Goal: Task Accomplishment & Management: Use online tool/utility

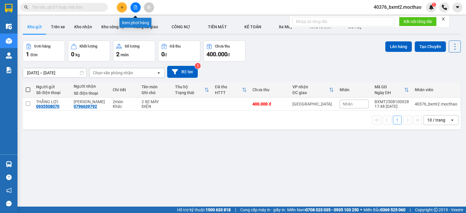
click at [135, 10] on button at bounding box center [136, 7] width 10 height 10
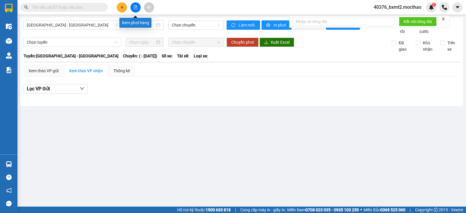
click at [136, 8] on icon "file-add" at bounding box center [135, 7] width 3 height 4
click at [135, 4] on button at bounding box center [136, 7] width 10 height 10
click at [135, 6] on icon "file-add" at bounding box center [136, 7] width 4 height 4
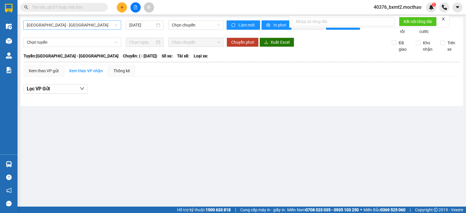
click at [105, 29] on span "[GEOGRAPHIC_DATA] - [GEOGRAPHIC_DATA]" at bounding box center [72, 25] width 91 height 9
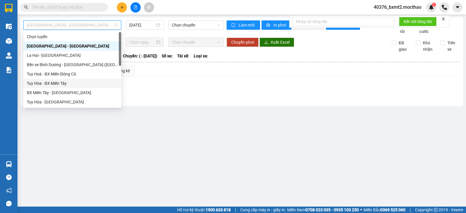
click at [58, 84] on div "Tuy Hòa - BX Miền Tây" at bounding box center [72, 83] width 91 height 6
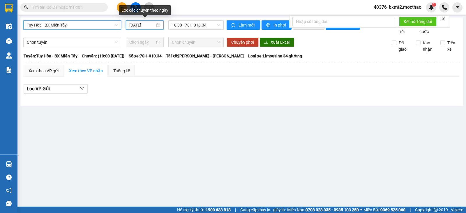
click at [143, 23] on input "[DATE]" at bounding box center [142, 25] width 26 height 6
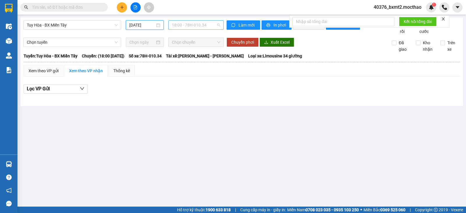
click at [192, 25] on span "18:00 - 78H-010.34" at bounding box center [196, 25] width 48 height 9
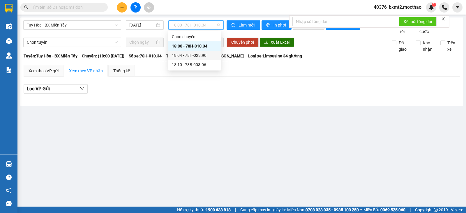
click at [198, 57] on div "18:04 - 78H-023.90" at bounding box center [194, 55] width 45 height 6
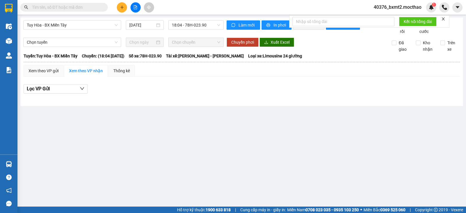
click at [204, 30] on div "Tuy Hòa - BX Miền Tây [DATE] 18:04 - 78H-023.90" at bounding box center [123, 27] width 201 height 14
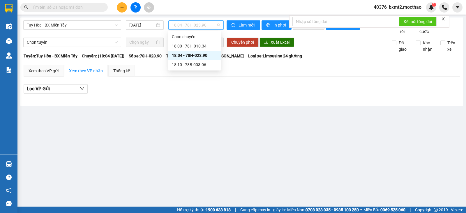
click at [205, 26] on span "18:04 - 78H-023.90" at bounding box center [196, 25] width 48 height 9
click at [200, 67] on div "18:10 - 78B-003.06" at bounding box center [194, 65] width 45 height 6
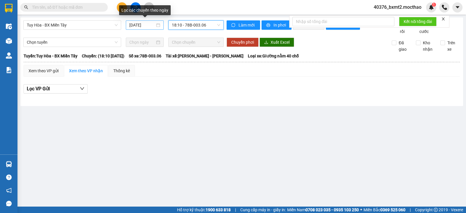
click at [147, 27] on input "[DATE]" at bounding box center [142, 25] width 26 height 6
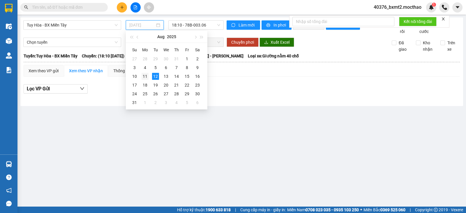
click at [147, 76] on div "11" at bounding box center [145, 76] width 7 height 7
type input "[DATE]"
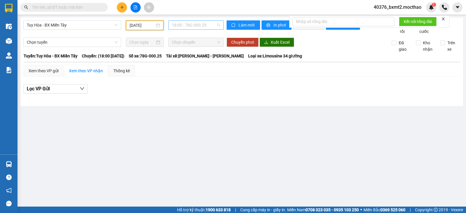
click at [202, 27] on span "18:00 - 78G-000.25" at bounding box center [196, 25] width 48 height 9
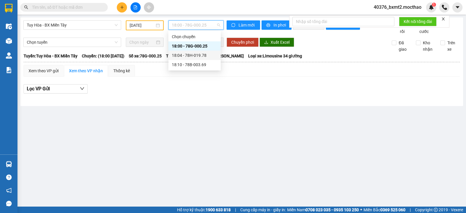
click at [197, 59] on div "18:04 - 78H-019.78" at bounding box center [194, 55] width 52 height 9
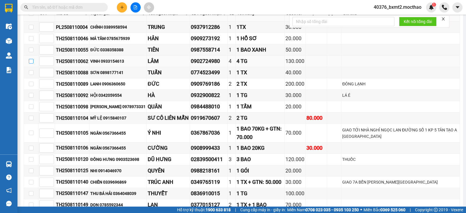
scroll to position [87, 0]
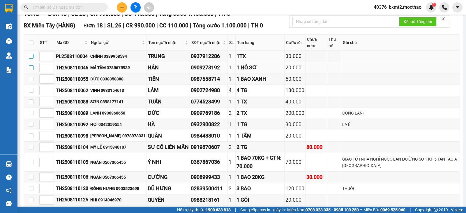
drag, startPoint x: 33, startPoint y: 63, endPoint x: 30, endPoint y: 71, distance: 8.5
click at [31, 59] on input "checkbox" at bounding box center [31, 56] width 5 height 5
checkbox input "true"
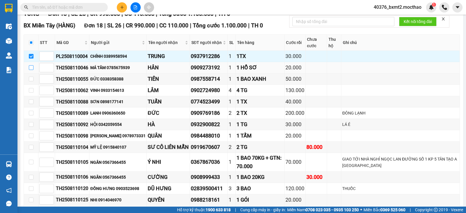
click at [30, 70] on input "checkbox" at bounding box center [31, 67] width 5 height 5
checkbox input "true"
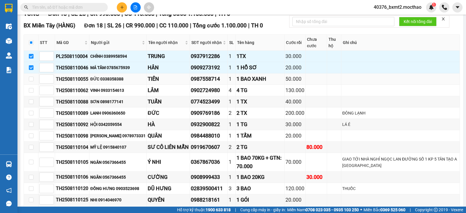
click at [31, 80] on td at bounding box center [31, 78] width 15 height 11
click at [33, 81] on input "checkbox" at bounding box center [31, 79] width 5 height 5
checkbox input "true"
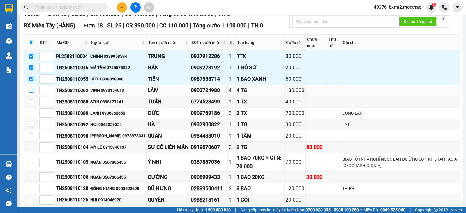
click at [30, 93] on input "checkbox" at bounding box center [31, 90] width 5 height 5
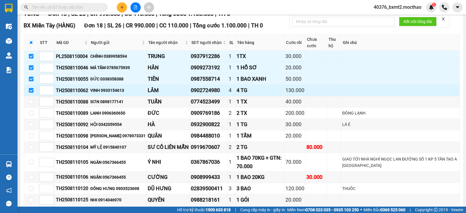
click at [31, 93] on input "checkbox" at bounding box center [31, 90] width 5 height 5
checkbox input "false"
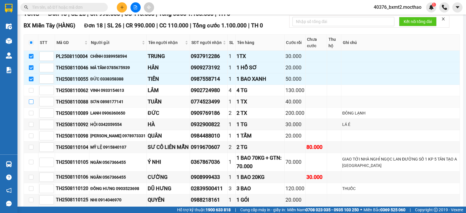
click at [32, 104] on input "checkbox" at bounding box center [31, 101] width 5 height 5
checkbox input "true"
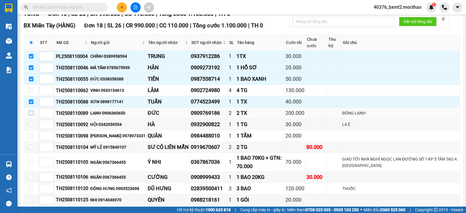
click at [31, 115] on input "checkbox" at bounding box center [31, 113] width 5 height 5
checkbox input "true"
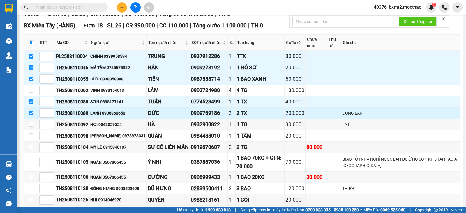
scroll to position [117, 0]
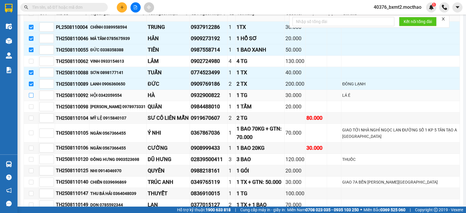
click at [31, 98] on input "checkbox" at bounding box center [31, 95] width 5 height 5
checkbox input "true"
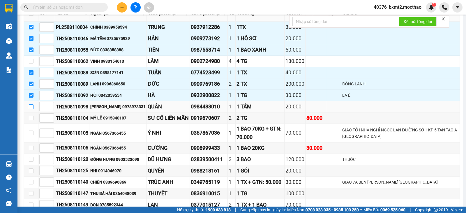
click at [30, 109] on input "checkbox" at bounding box center [31, 106] width 5 height 5
checkbox input "true"
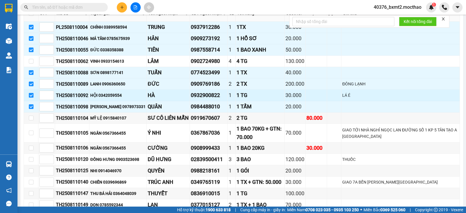
click at [31, 98] on input "checkbox" at bounding box center [31, 95] width 5 height 5
checkbox input "false"
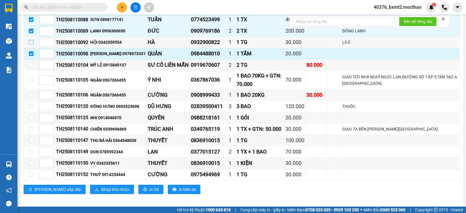
scroll to position [175, 0]
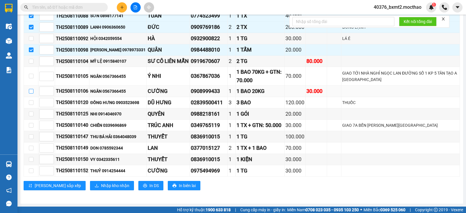
click at [30, 94] on input "checkbox" at bounding box center [31, 91] width 5 height 5
checkbox input "true"
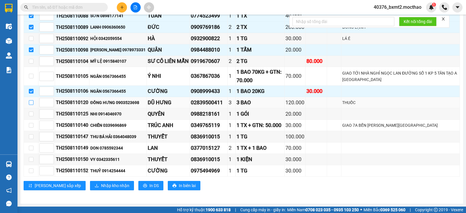
click at [29, 105] on input "checkbox" at bounding box center [31, 102] width 5 height 5
checkbox input "true"
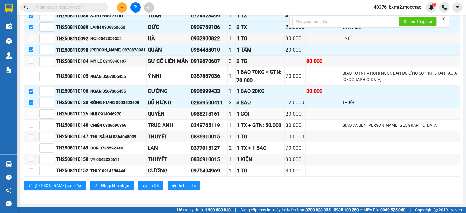
click at [29, 116] on input "checkbox" at bounding box center [31, 114] width 5 height 5
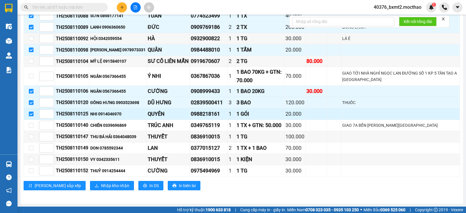
click at [29, 116] on input "checkbox" at bounding box center [31, 114] width 5 height 5
checkbox input "false"
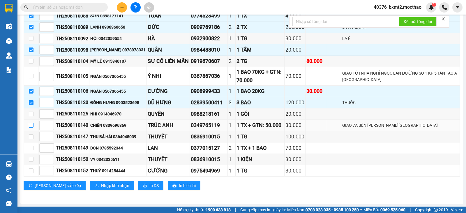
click at [31, 128] on input "checkbox" at bounding box center [31, 125] width 5 height 5
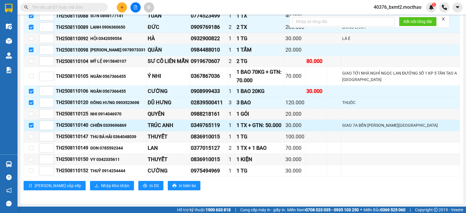
click at [31, 128] on input "checkbox" at bounding box center [31, 125] width 5 height 5
checkbox input "false"
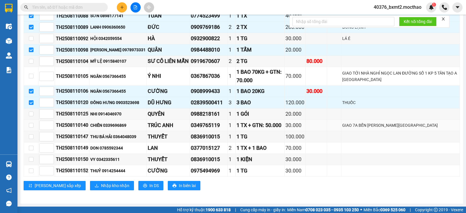
drag, startPoint x: 31, startPoint y: 131, endPoint x: 161, endPoint y: 133, distance: 129.7
click at [161, 129] on div "TRÚC ANH" at bounding box center [168, 125] width 41 height 8
drag, startPoint x: 30, startPoint y: 142, endPoint x: 31, endPoint y: 145, distance: 3.5
click at [30, 139] on input "checkbox" at bounding box center [31, 136] width 5 height 5
checkbox input "true"
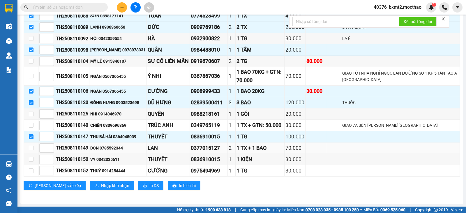
click at [28, 150] on td at bounding box center [31, 148] width 15 height 11
click at [30, 150] on input "checkbox" at bounding box center [31, 148] width 5 height 5
checkbox input "true"
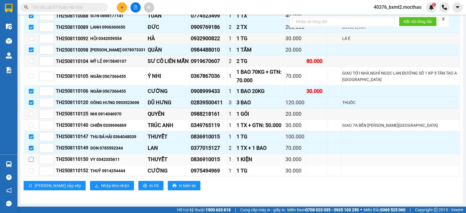
click at [32, 162] on input "checkbox" at bounding box center [31, 159] width 5 height 5
checkbox input "true"
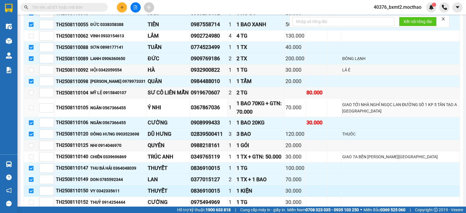
scroll to position [180, 0]
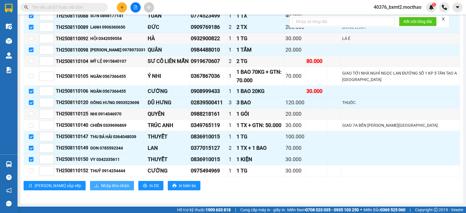
click at [101, 186] on span "Nhập kho nhận" at bounding box center [115, 185] width 28 height 6
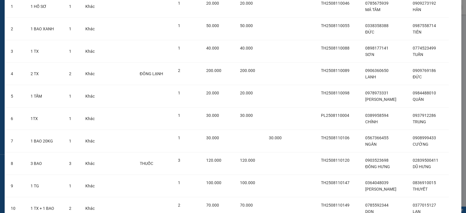
scroll to position [125, 0]
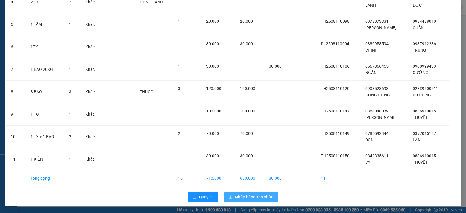
click at [227, 194] on button "Nhập hàng kho nhận" at bounding box center [251, 196] width 54 height 9
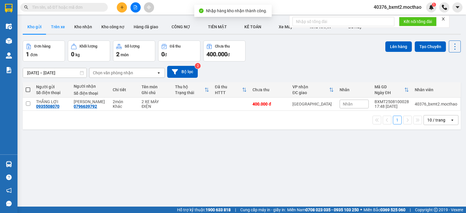
click at [54, 26] on button "Trên xe" at bounding box center [57, 27] width 23 height 14
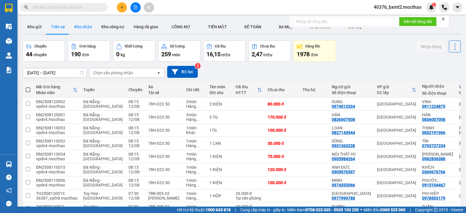
click at [87, 25] on button "Kho nhận" at bounding box center [83, 27] width 27 height 14
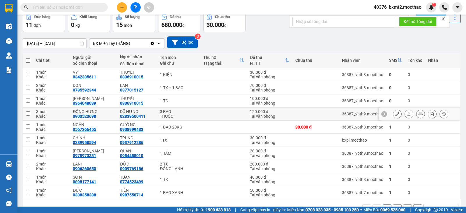
scroll to position [46, 0]
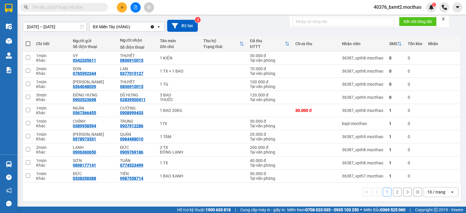
click at [450, 192] on icon "open" at bounding box center [452, 192] width 5 height 5
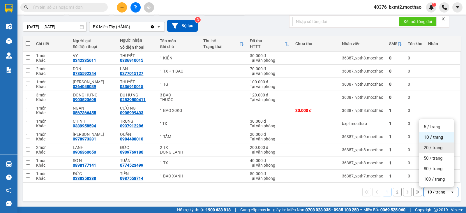
click at [432, 147] on span "20 / trang" at bounding box center [433, 148] width 19 height 6
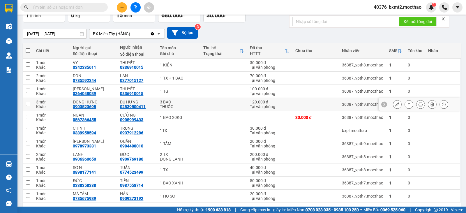
scroll to position [58, 0]
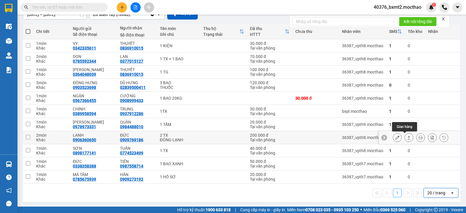
click at [405, 137] on button at bounding box center [409, 138] width 8 height 10
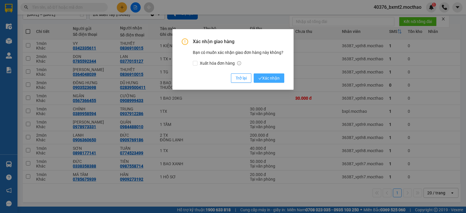
click at [271, 78] on span "Xác nhận" at bounding box center [269, 78] width 21 height 6
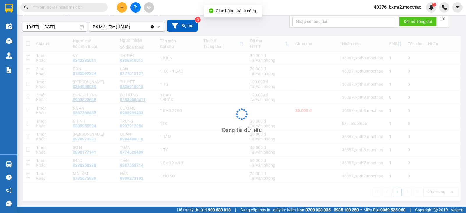
scroll to position [46, 0]
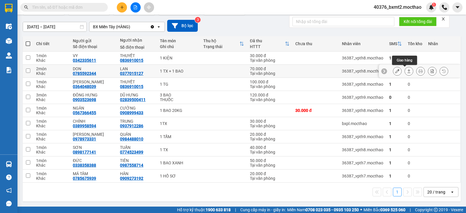
click at [407, 71] on icon at bounding box center [409, 71] width 4 height 4
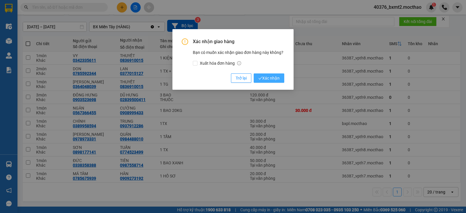
click at [267, 75] on span "Xác nhận" at bounding box center [269, 78] width 21 height 6
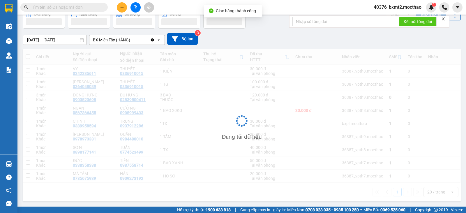
scroll to position [33, 0]
